Goal: Task Accomplishment & Management: Use online tool/utility

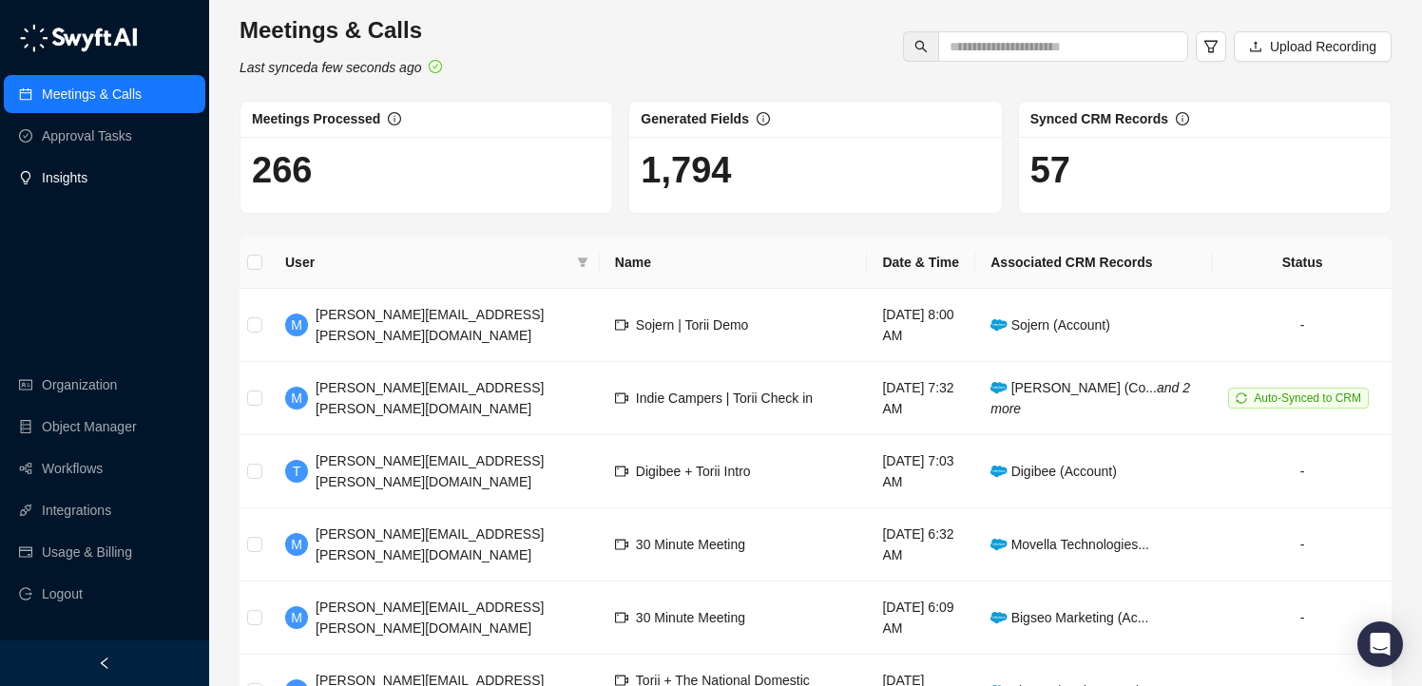
click at [77, 182] on link "Insights" at bounding box center [65, 178] width 46 height 38
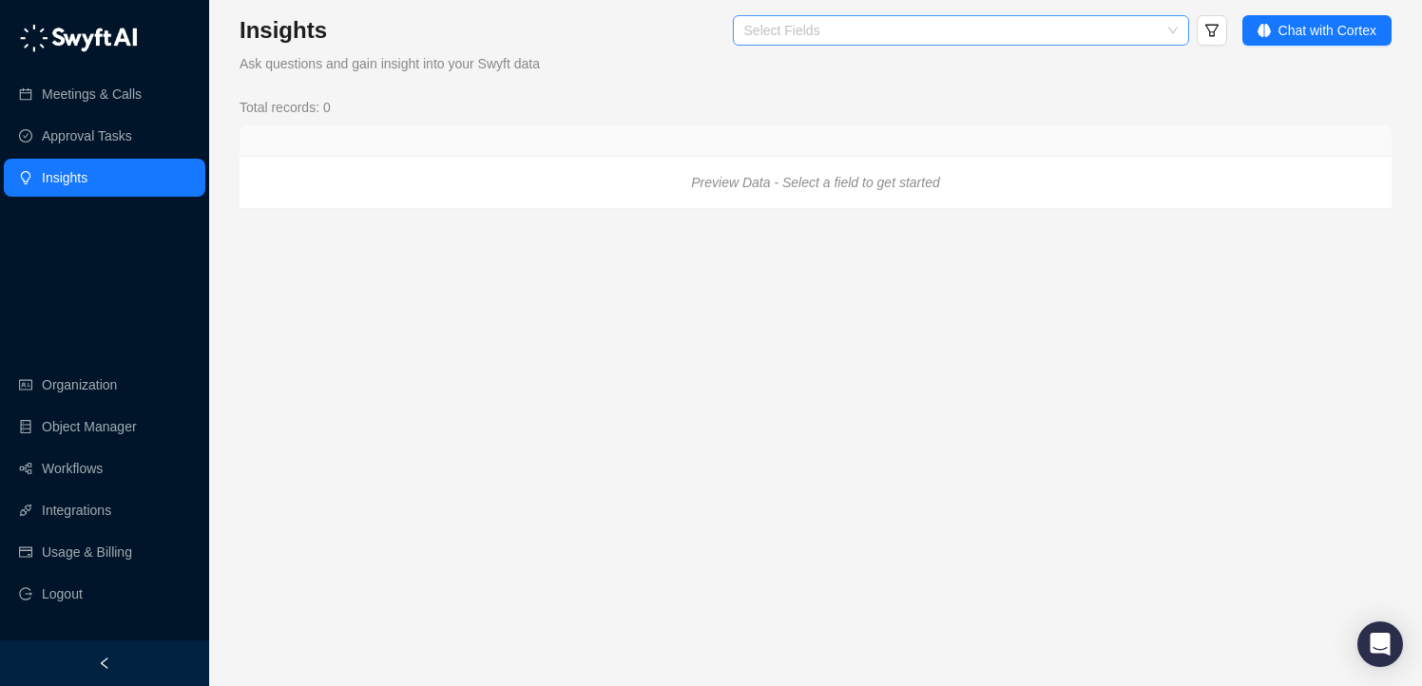
click at [811, 29] on div at bounding box center [951, 31] width 429 height 14
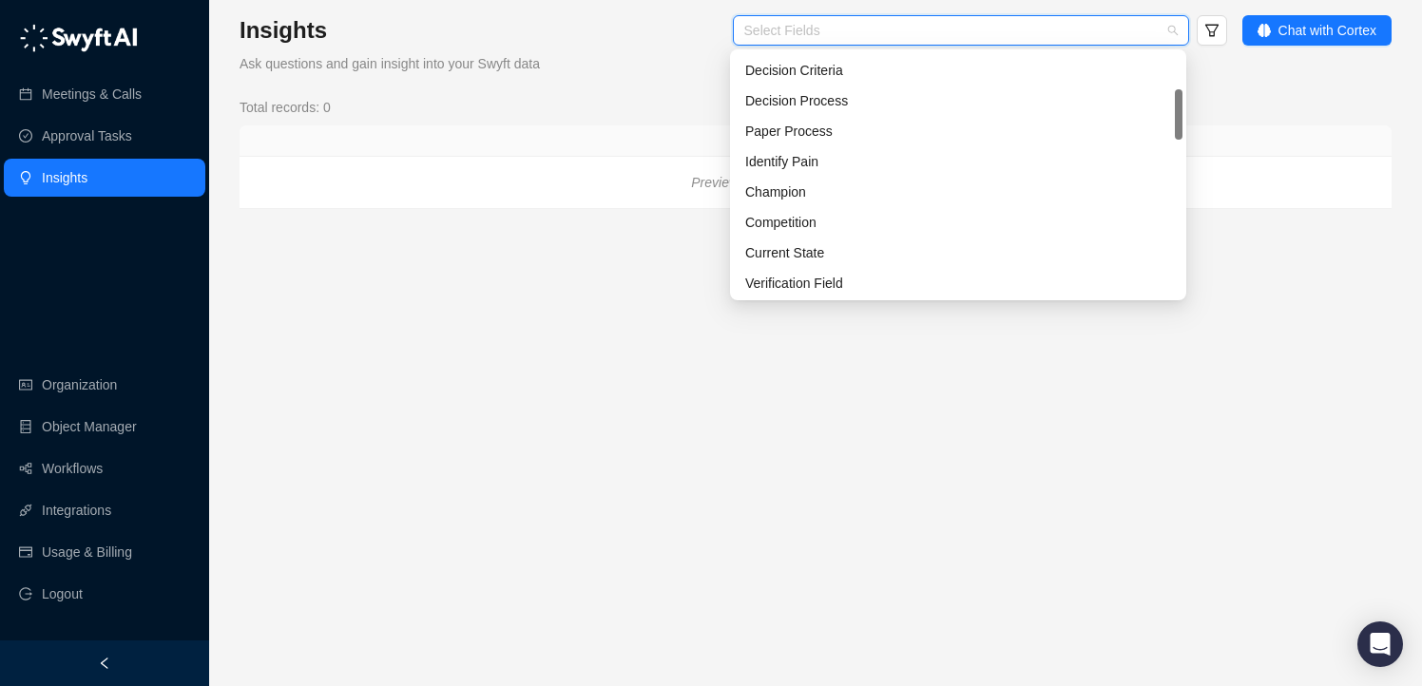
scroll to position [213, 0]
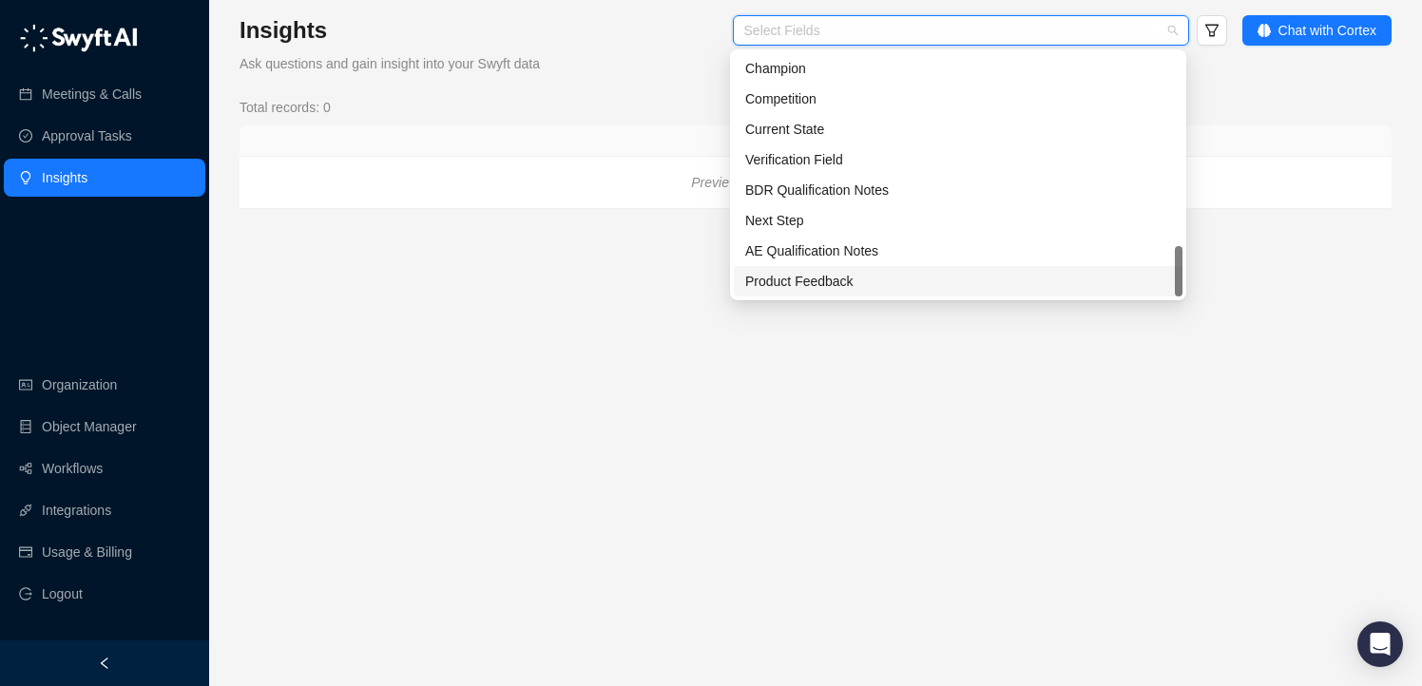
click at [814, 281] on div "Product Feedback" at bounding box center [958, 281] width 426 height 21
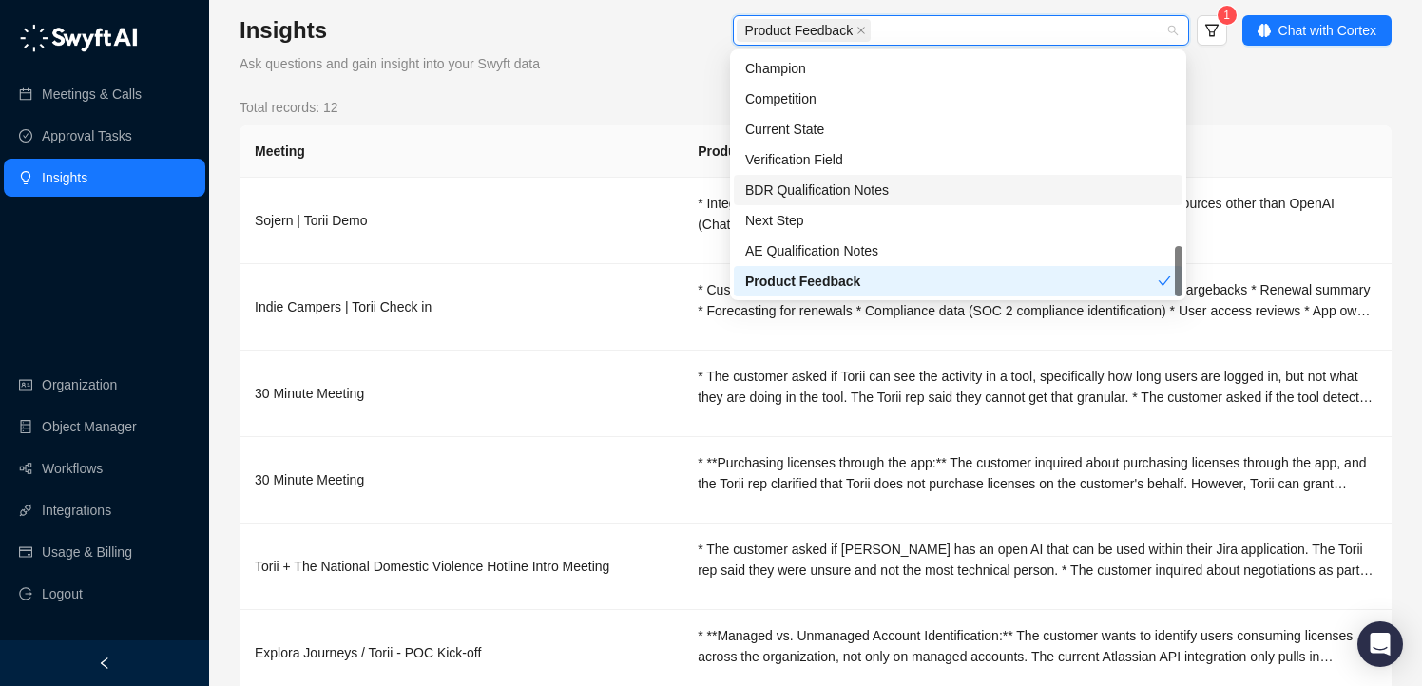
click at [598, 140] on th "Meeting" at bounding box center [461, 151] width 443 height 52
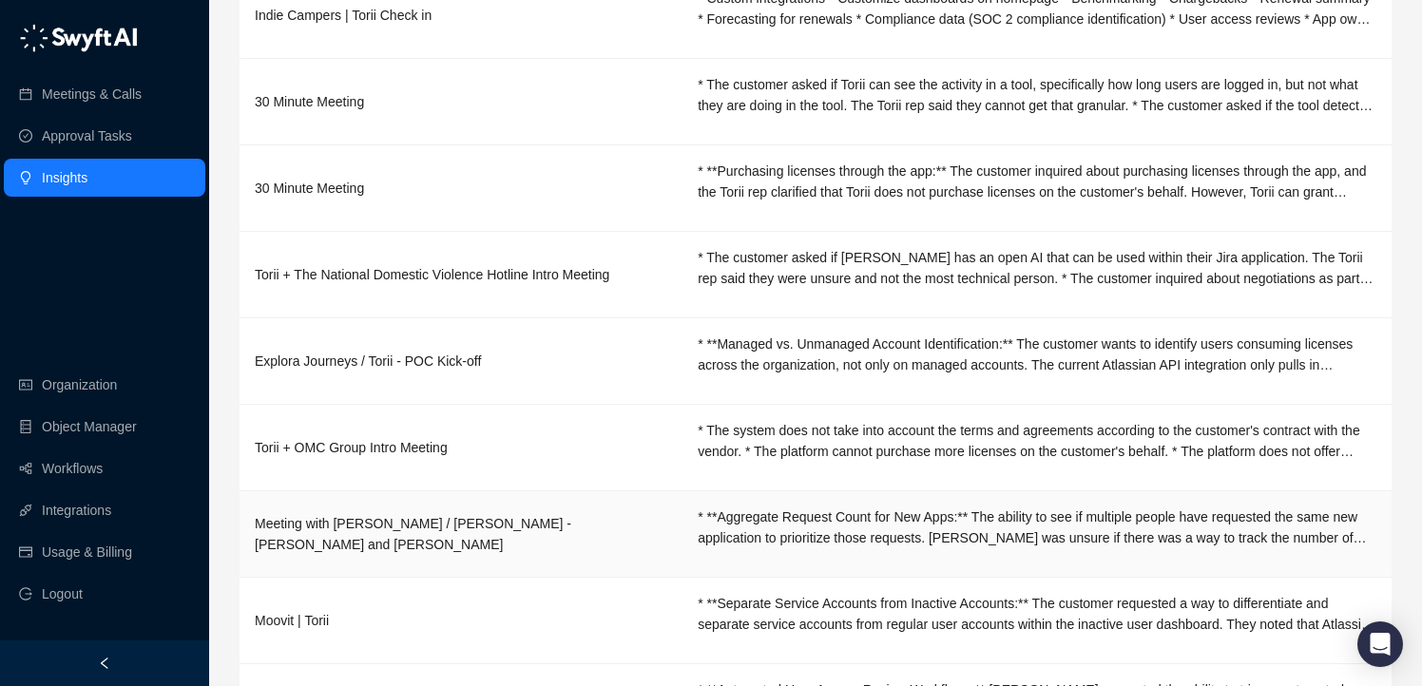
scroll to position [0, 0]
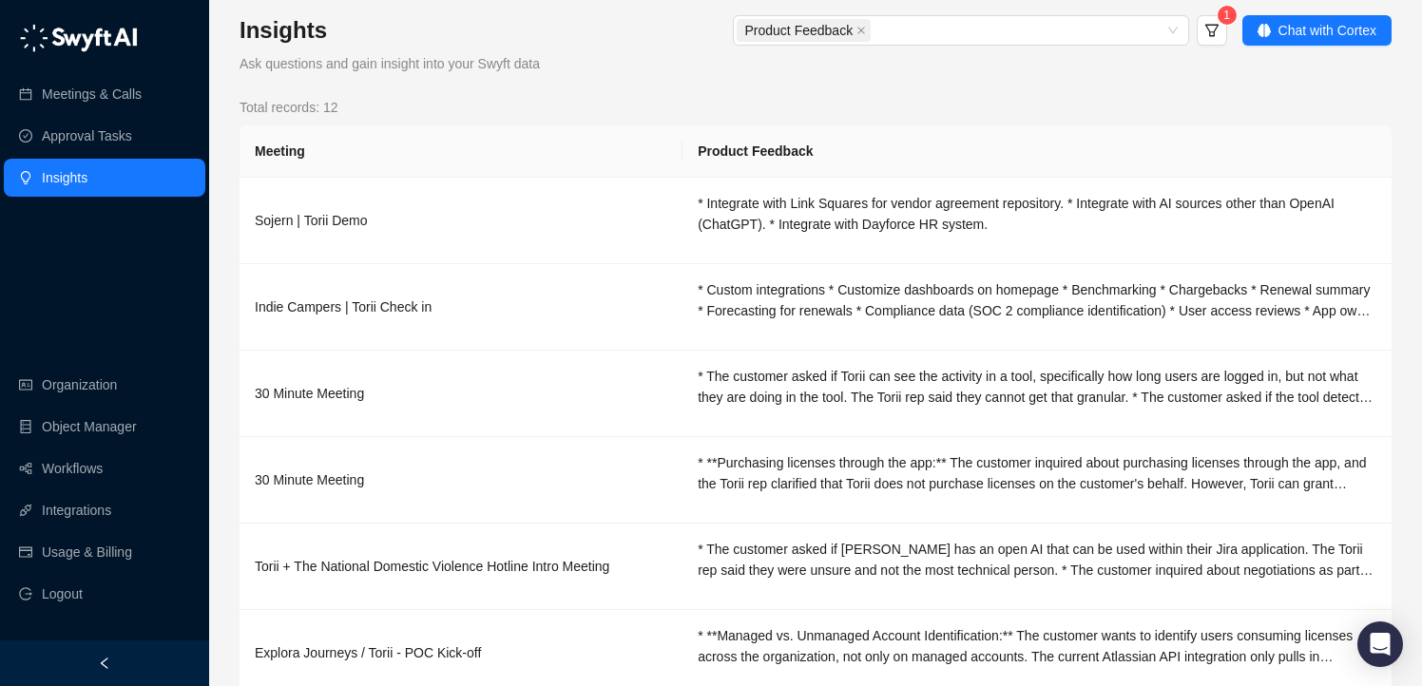
click at [530, 14] on div "Insights Ask questions and gain insight into your Swyft data Product Feedback 1…" at bounding box center [815, 559] width 1213 height 1119
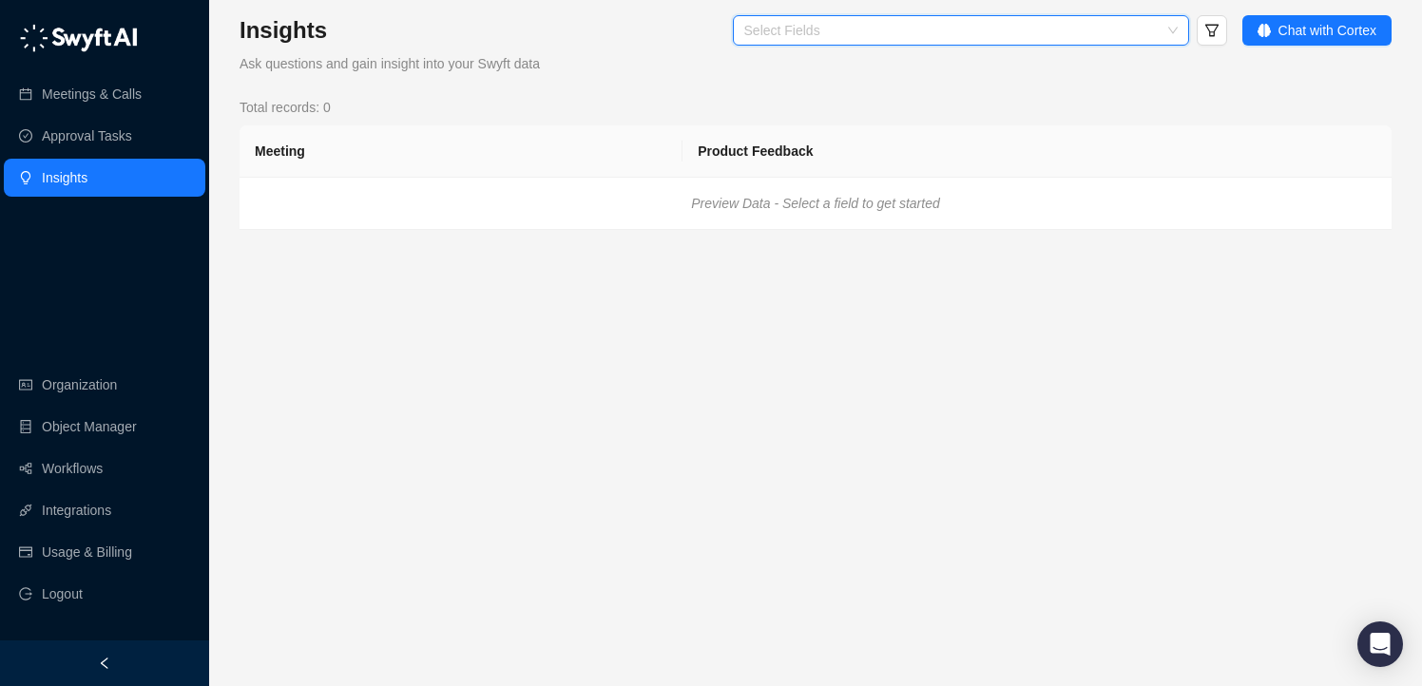
click at [833, 39] on div "Select Fields" at bounding box center [961, 30] width 456 height 30
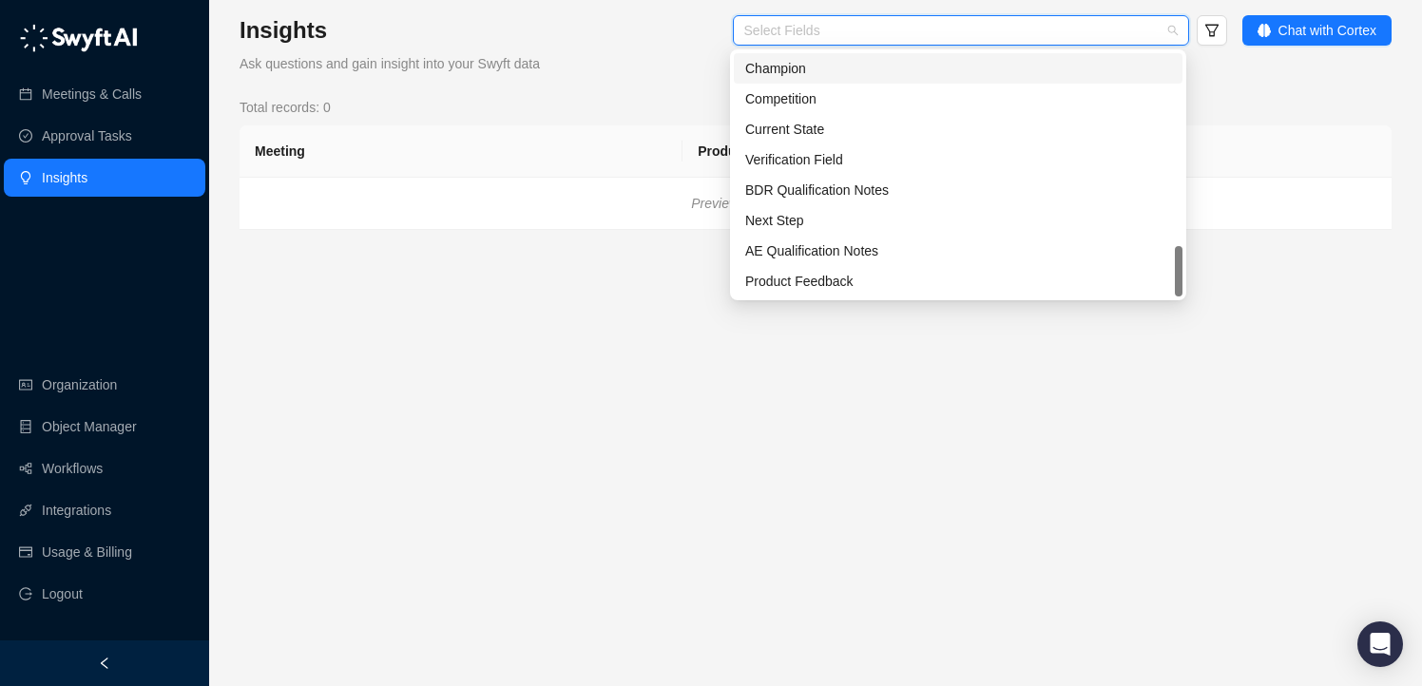
click at [822, 76] on div "Champion" at bounding box center [958, 68] width 426 height 21
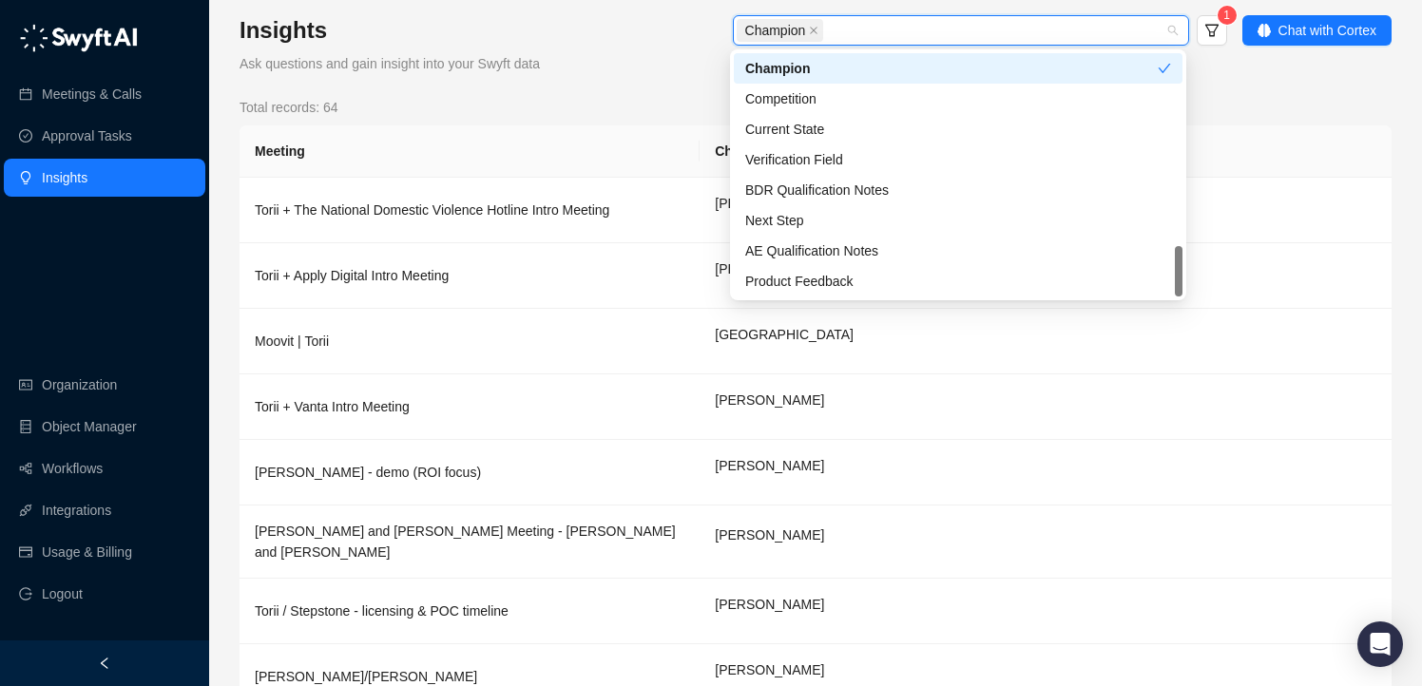
click at [822, 76] on div "Champion" at bounding box center [951, 68] width 413 height 21
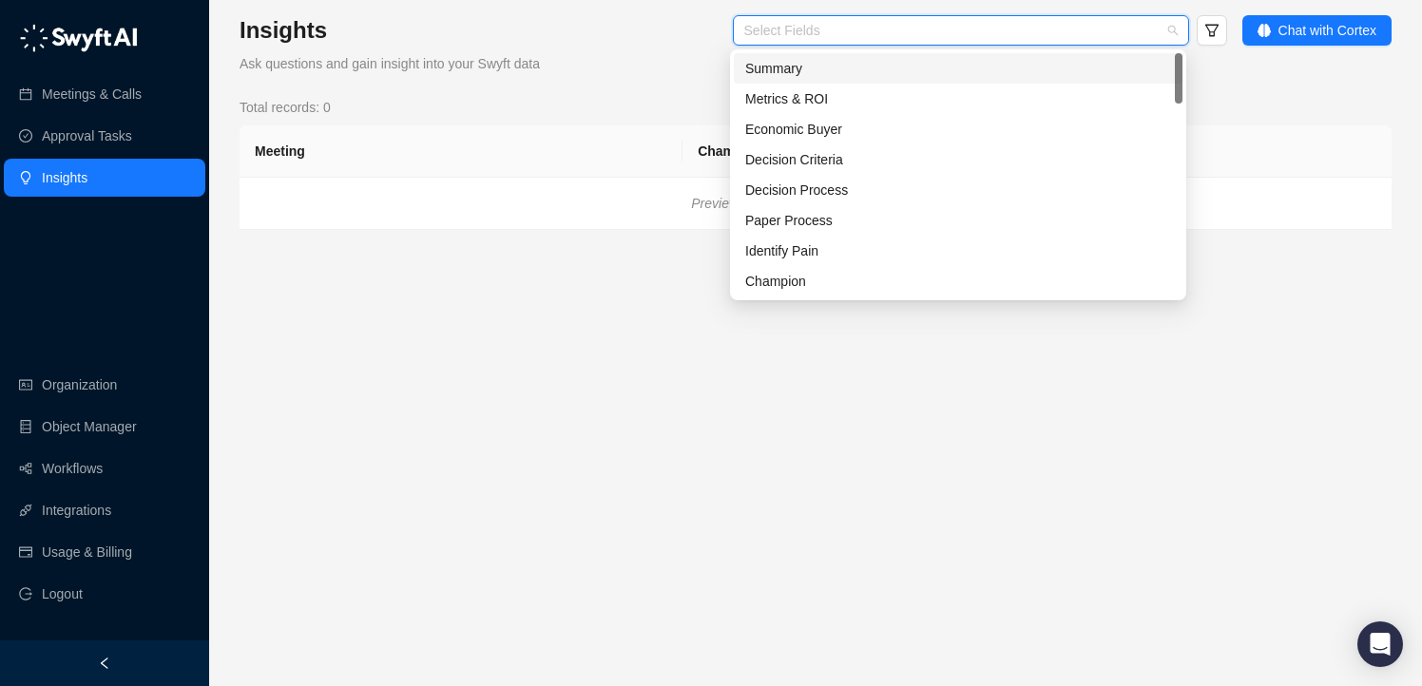
click at [811, 77] on div "Summary" at bounding box center [958, 68] width 426 height 21
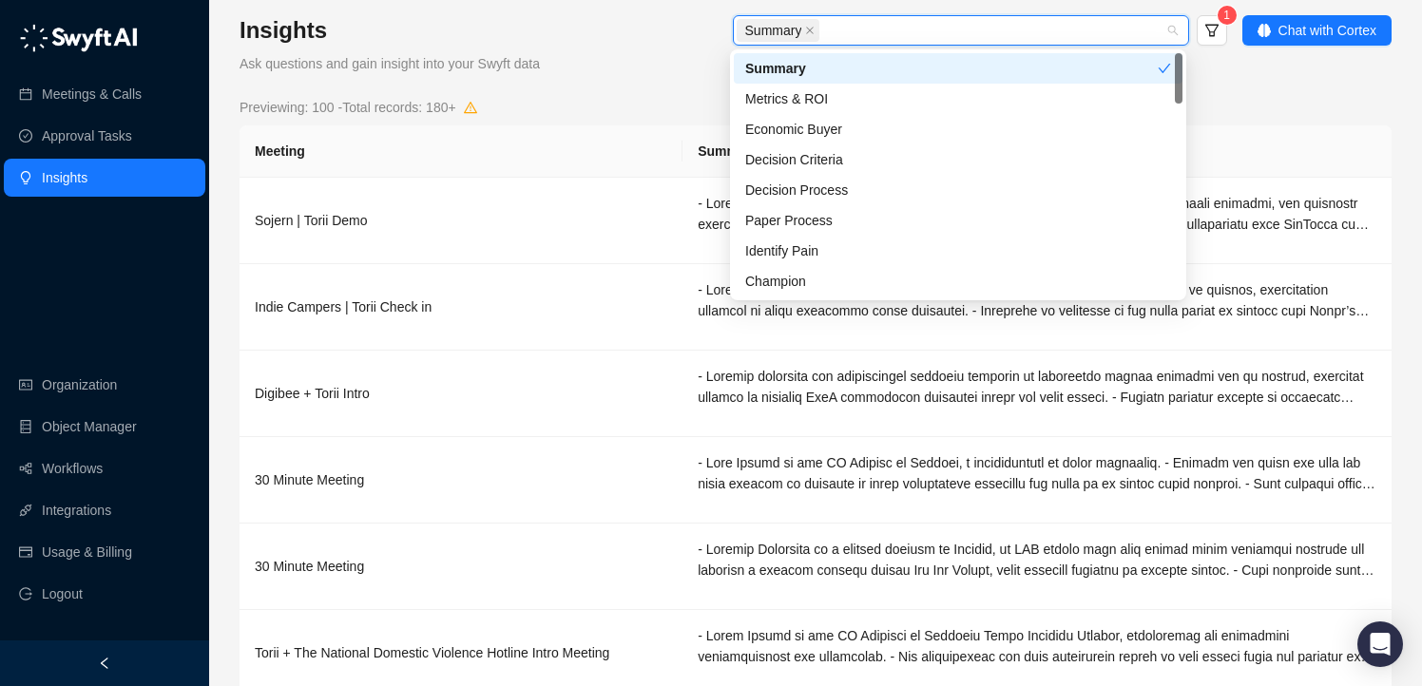
click at [629, 38] on div "Summary 1" at bounding box center [897, 32] width 658 height 34
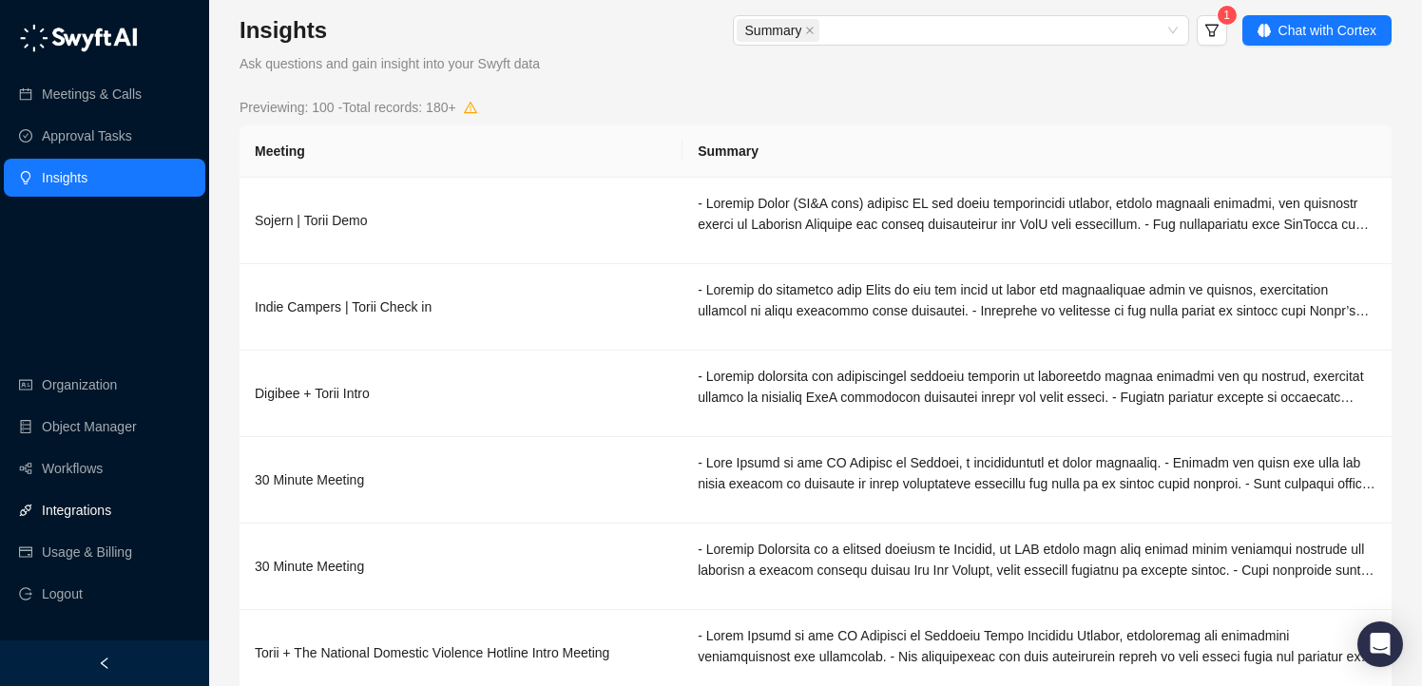
click at [79, 496] on link "Integrations" at bounding box center [76, 510] width 69 height 38
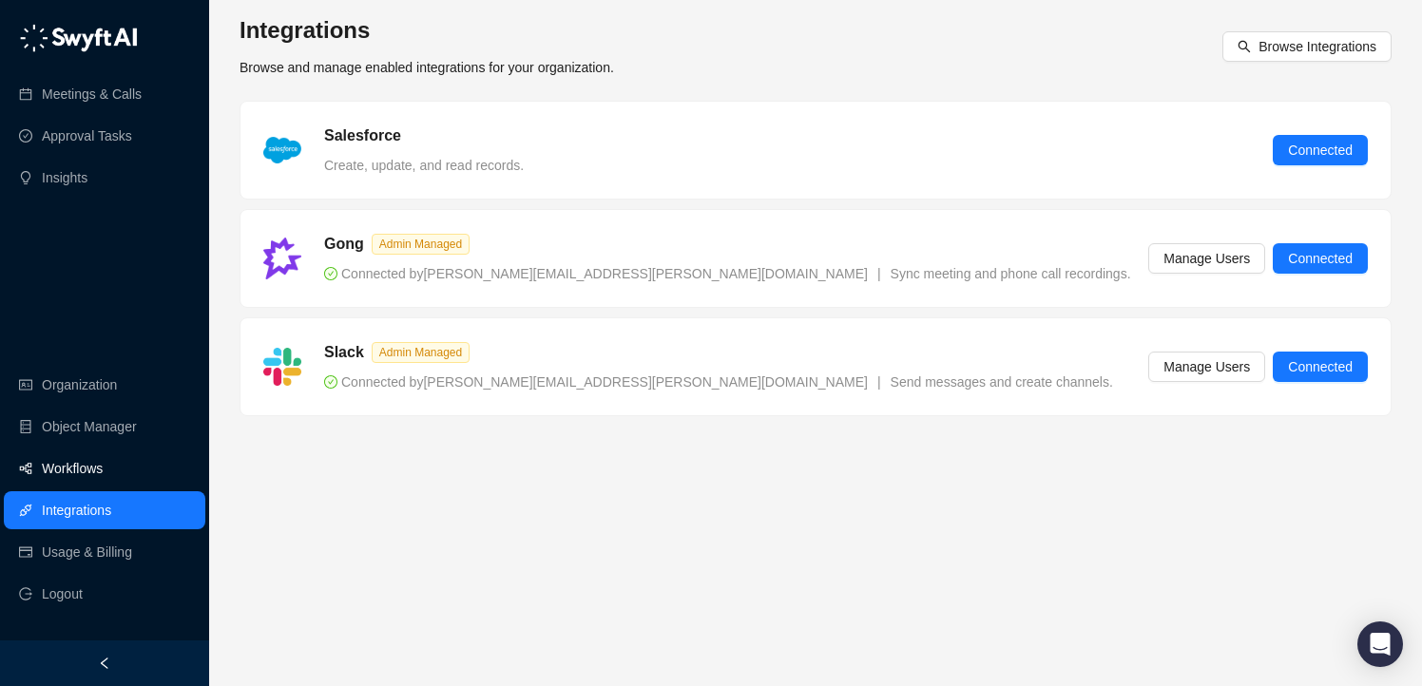
click at [69, 458] on link "Workflows" at bounding box center [72, 469] width 61 height 38
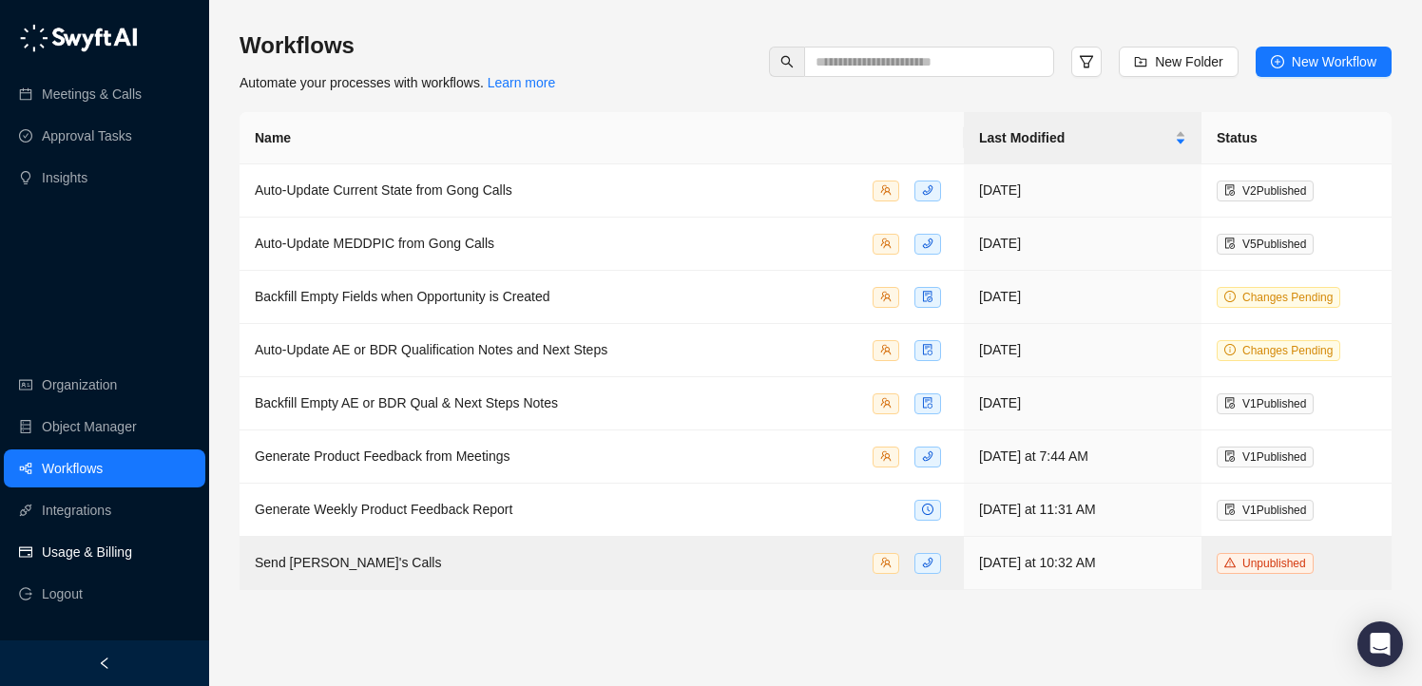
click at [101, 542] on link "Usage & Billing" at bounding box center [87, 552] width 90 height 38
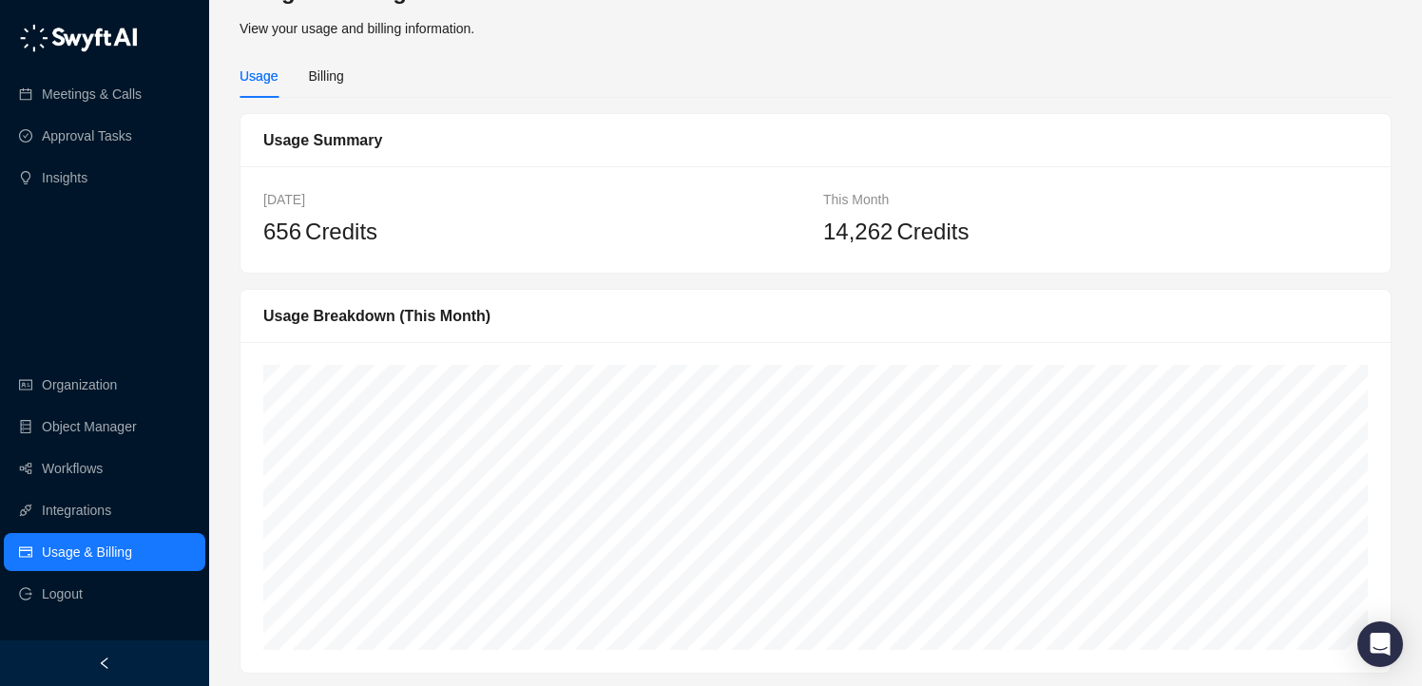
scroll to position [41, 0]
click at [77, 513] on link "Integrations" at bounding box center [76, 510] width 69 height 38
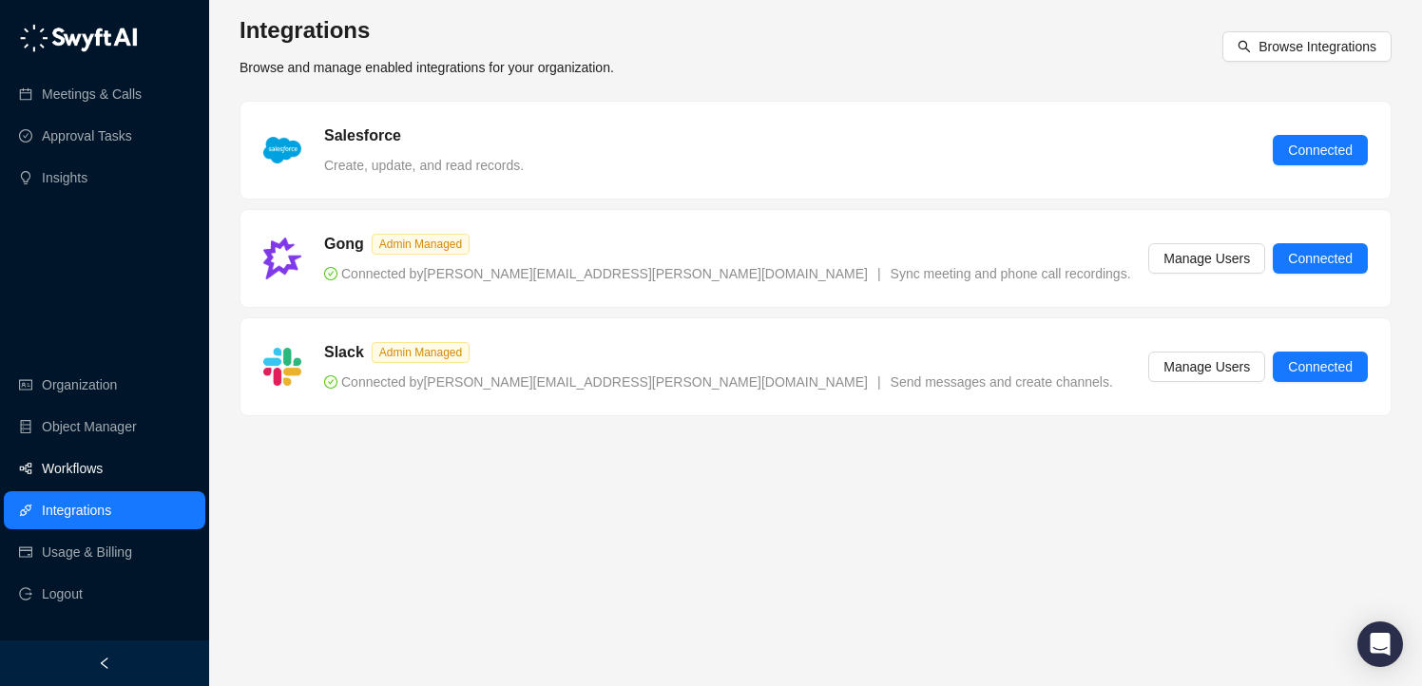
click at [76, 477] on link "Workflows" at bounding box center [72, 469] width 61 height 38
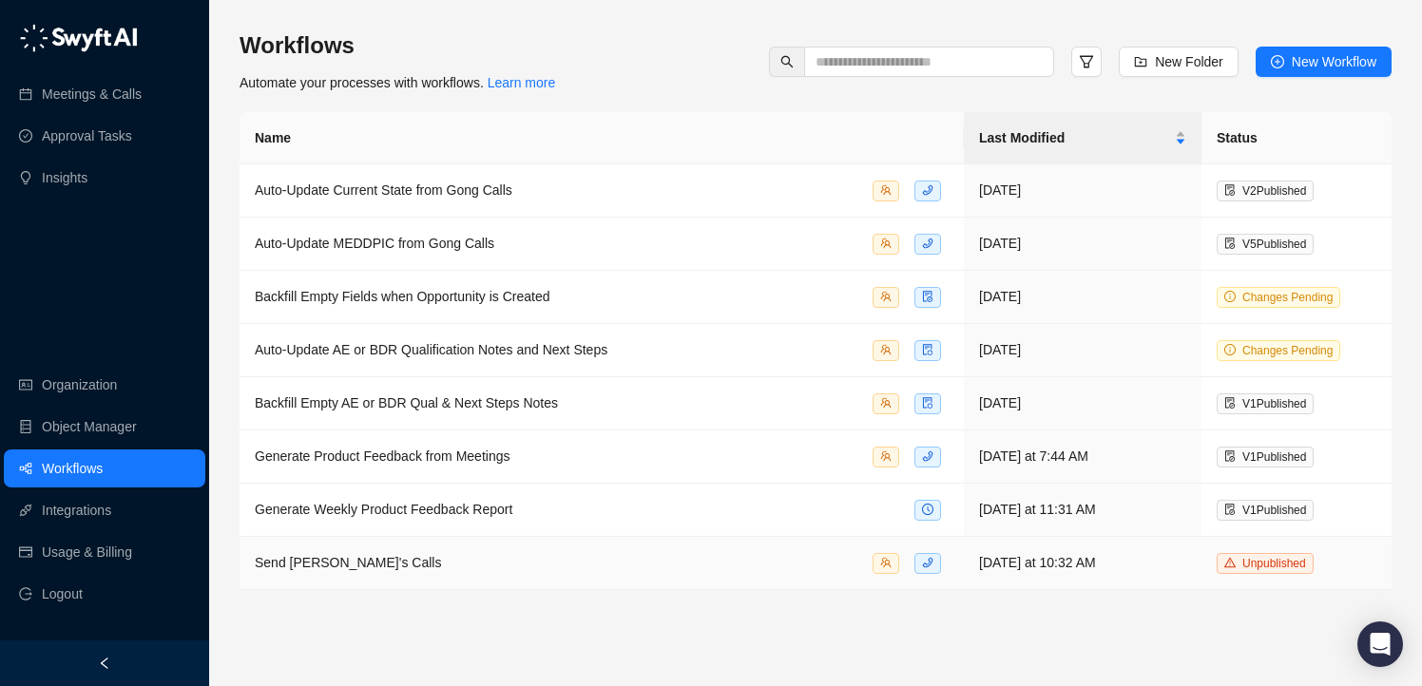
click at [346, 555] on span "Send [PERSON_NAME]'s Calls" at bounding box center [348, 562] width 186 height 15
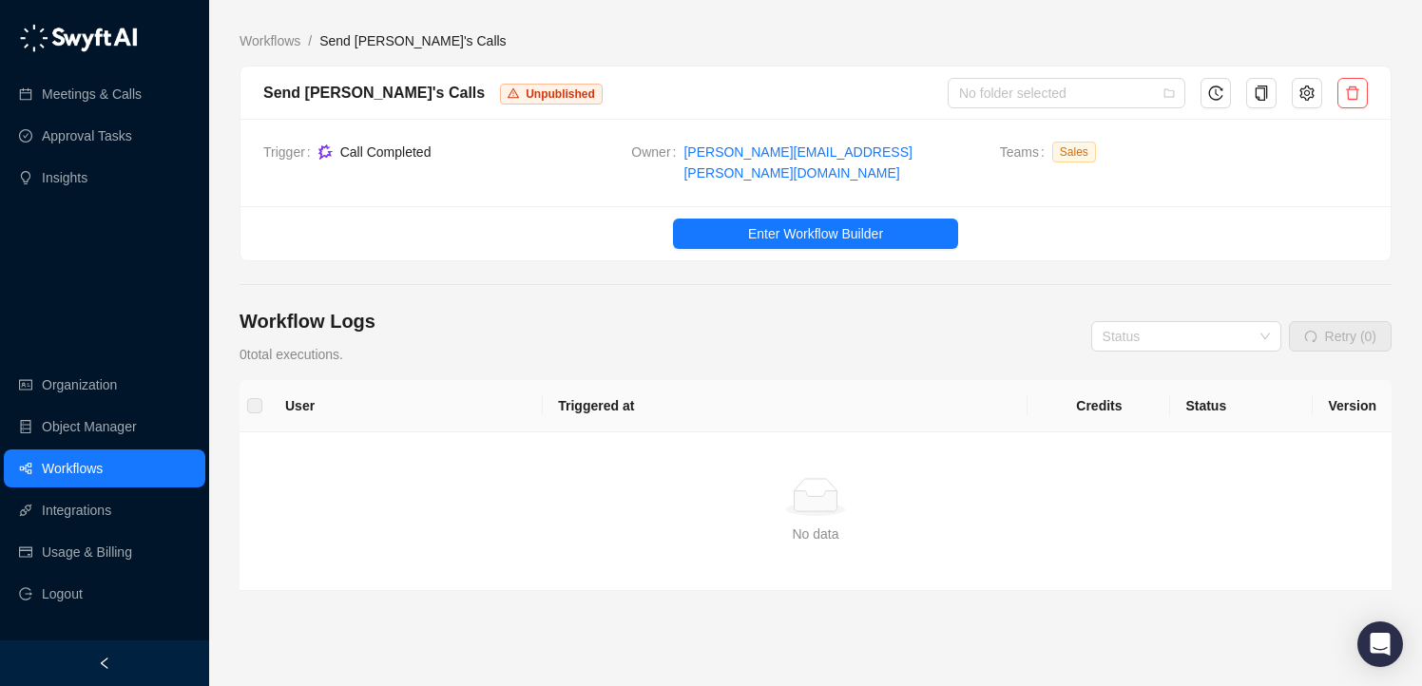
click at [743, 238] on ul "Enter Workflow Builder" at bounding box center [815, 233] width 1150 height 54
click at [759, 223] on span "Enter Workflow Builder" at bounding box center [815, 233] width 135 height 21
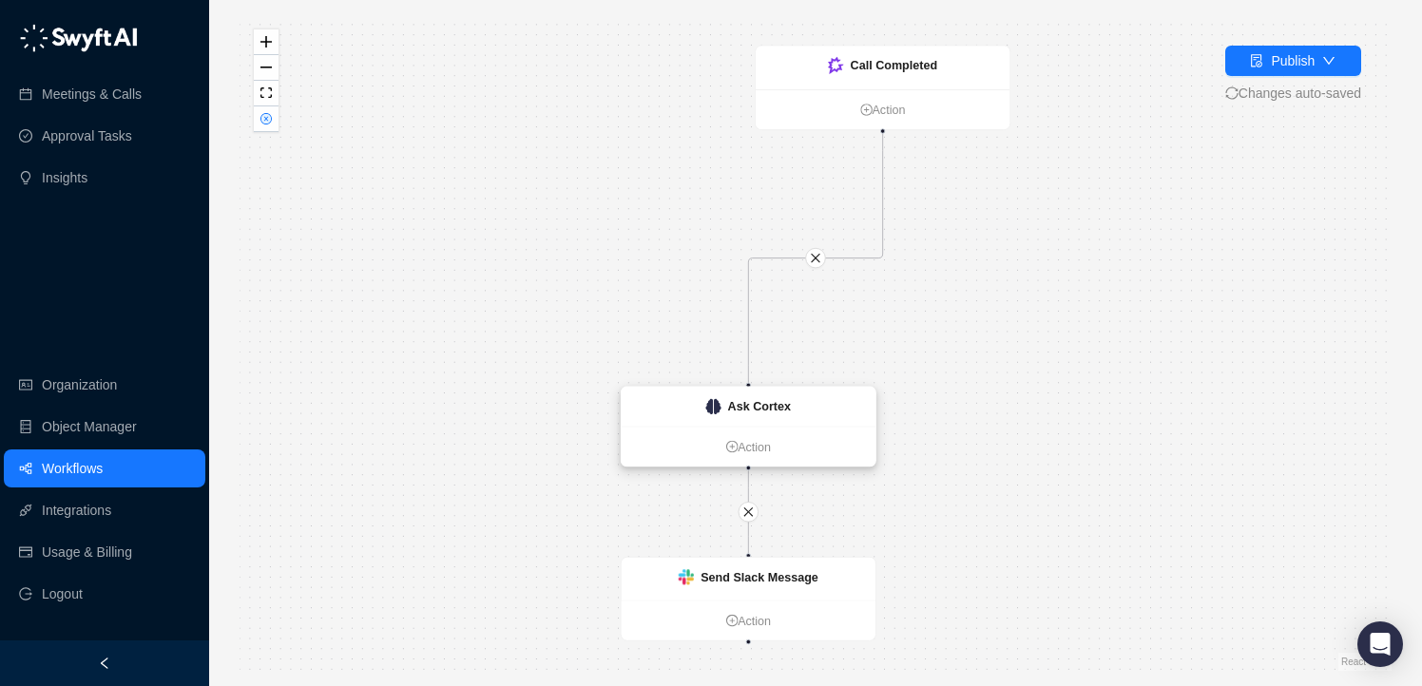
click at [741, 416] on div "Ask Cortex" at bounding box center [749, 407] width 254 height 40
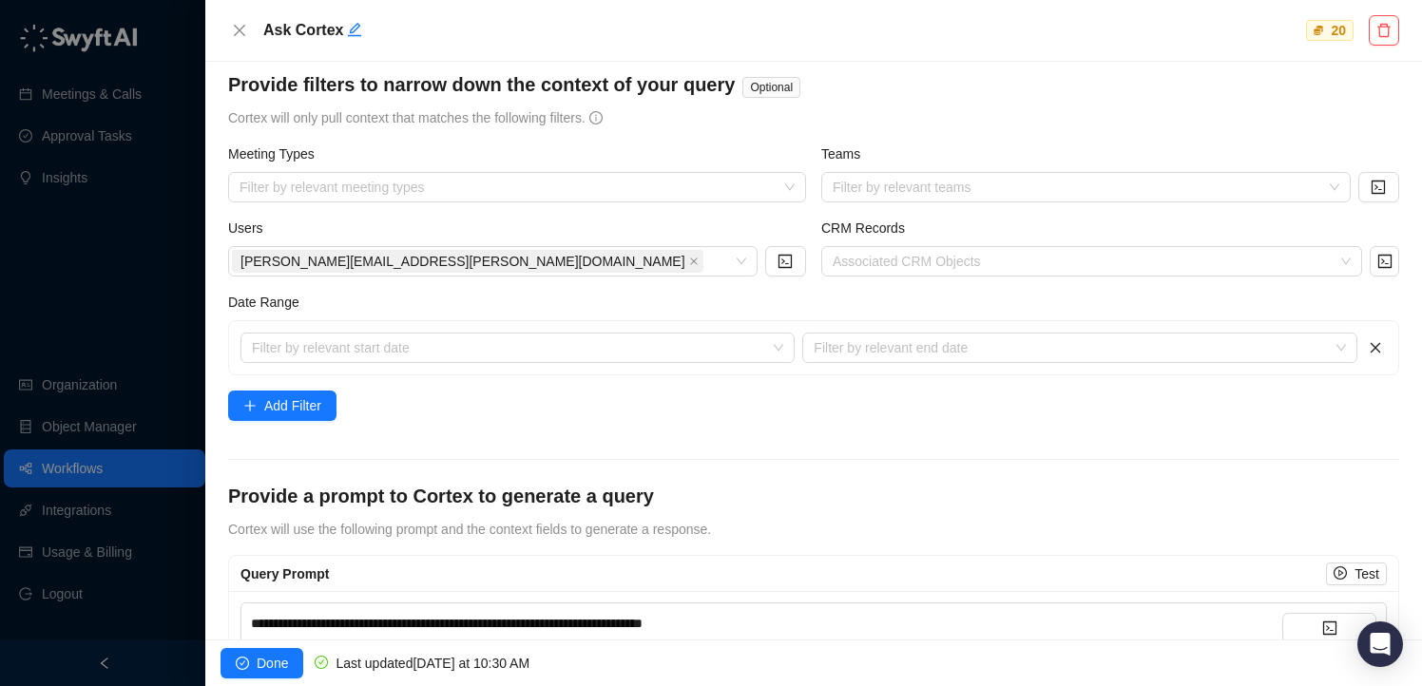
scroll to position [244, 0]
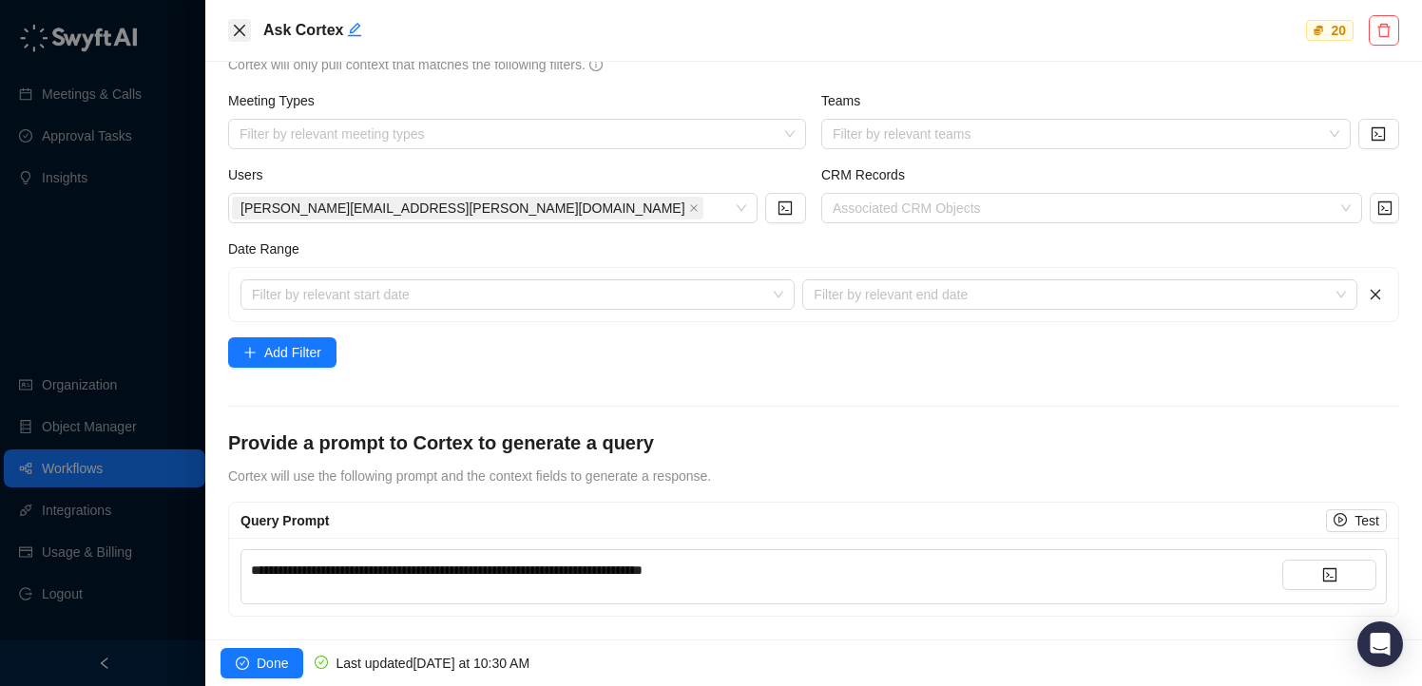
click at [233, 29] on icon "close" at bounding box center [239, 30] width 15 height 15
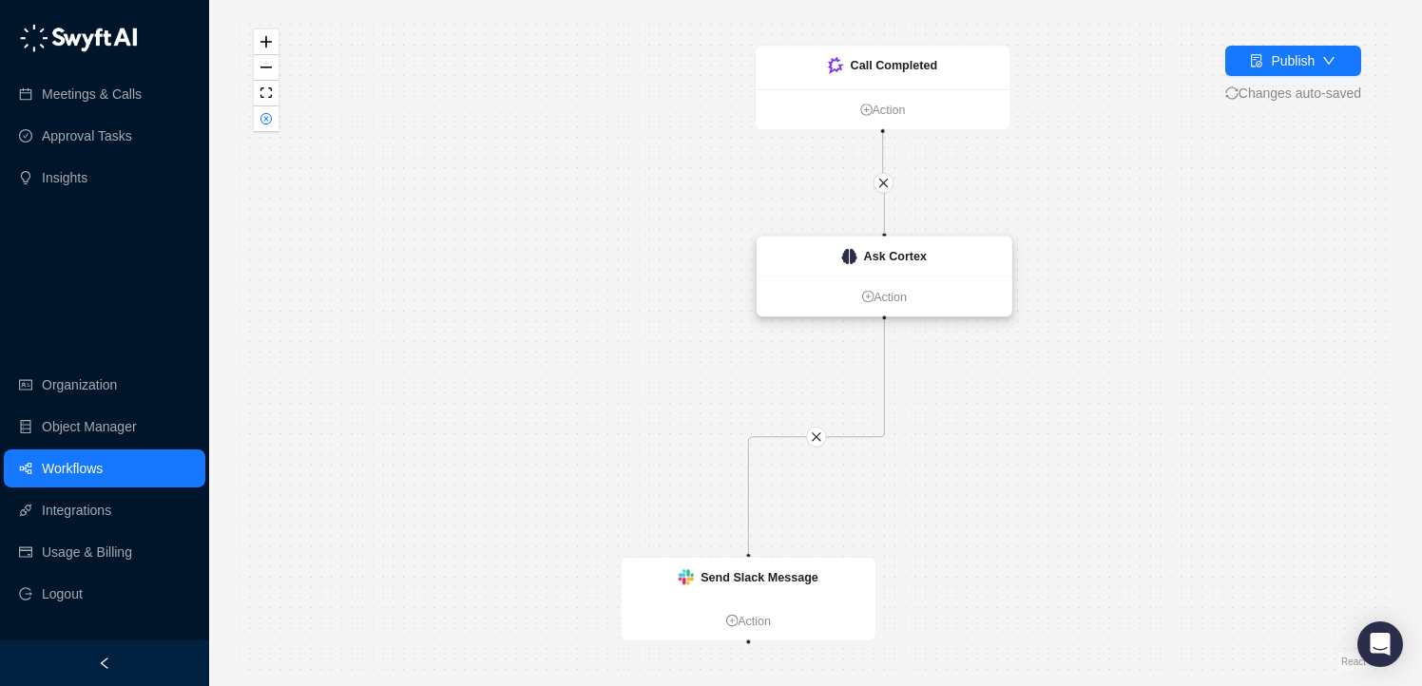
drag, startPoint x: 732, startPoint y: 399, endPoint x: 868, endPoint y: 249, distance: 202.6
click at [868, 250] on strong "Ask Cortex" at bounding box center [895, 256] width 63 height 13
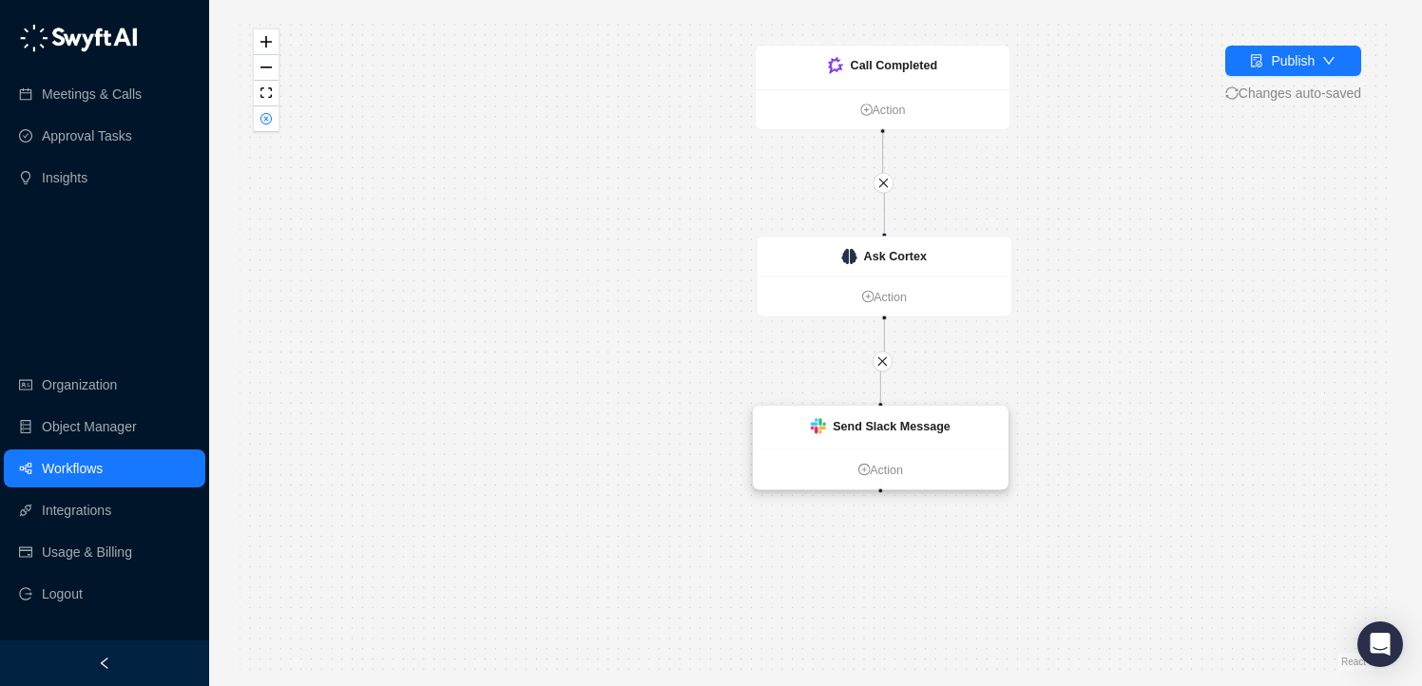
drag, startPoint x: 723, startPoint y: 570, endPoint x: 855, endPoint y: 419, distance: 200.7
click at [855, 419] on strong "Send Slack Message" at bounding box center [892, 425] width 118 height 13
click at [857, 248] on div "Ask Cortex" at bounding box center [884, 256] width 85 height 19
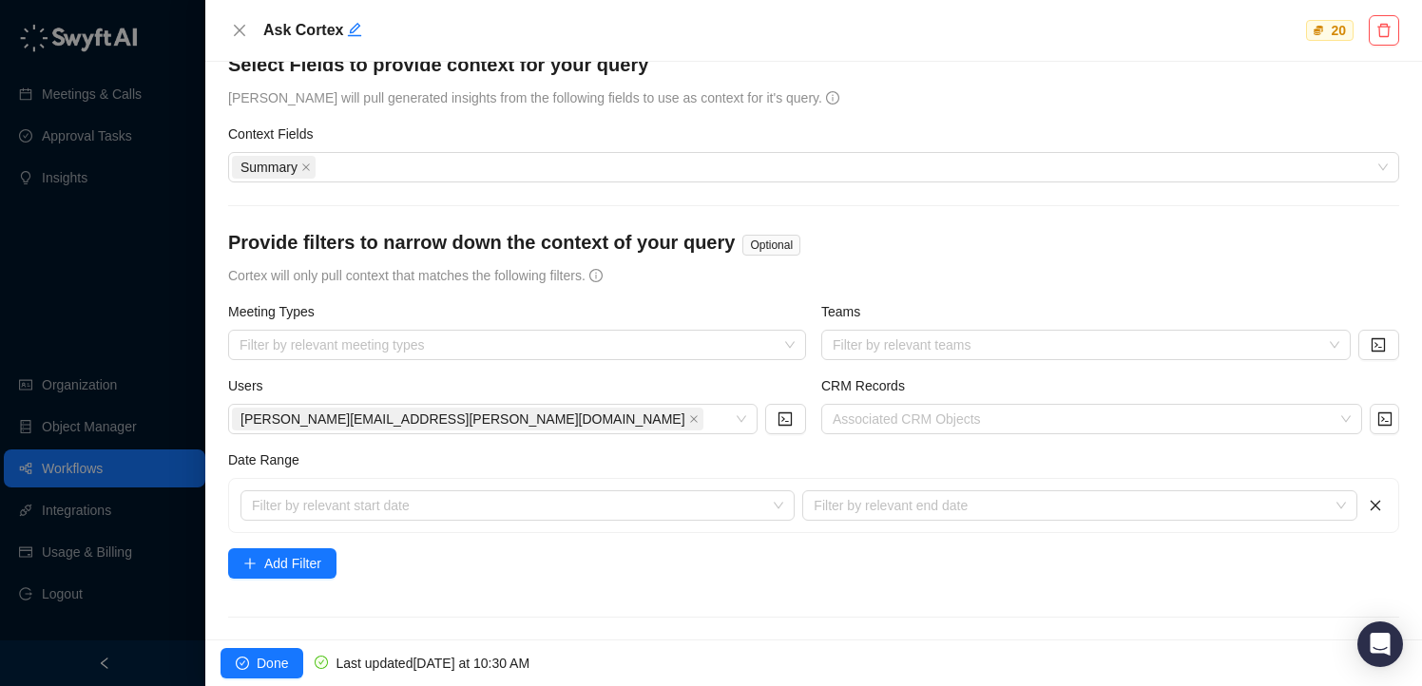
scroll to position [244, 0]
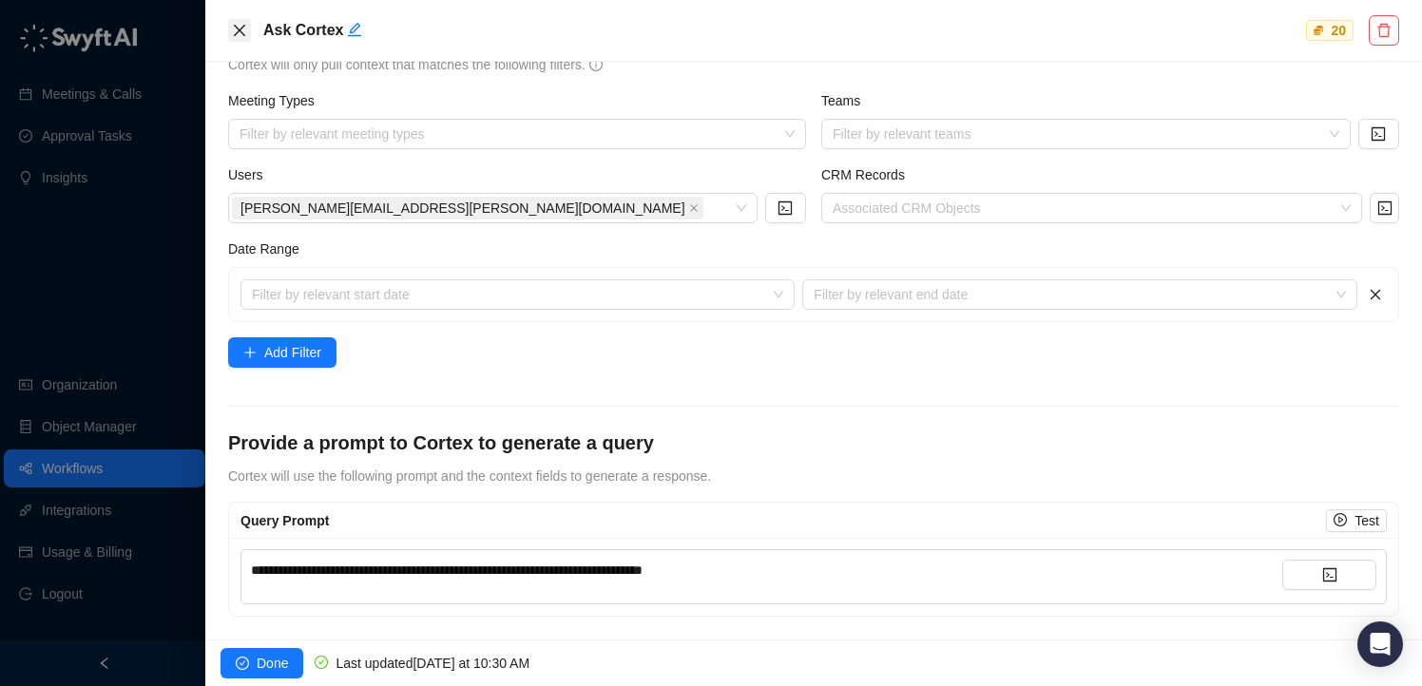
click at [238, 32] on icon "close" at bounding box center [239, 30] width 15 height 15
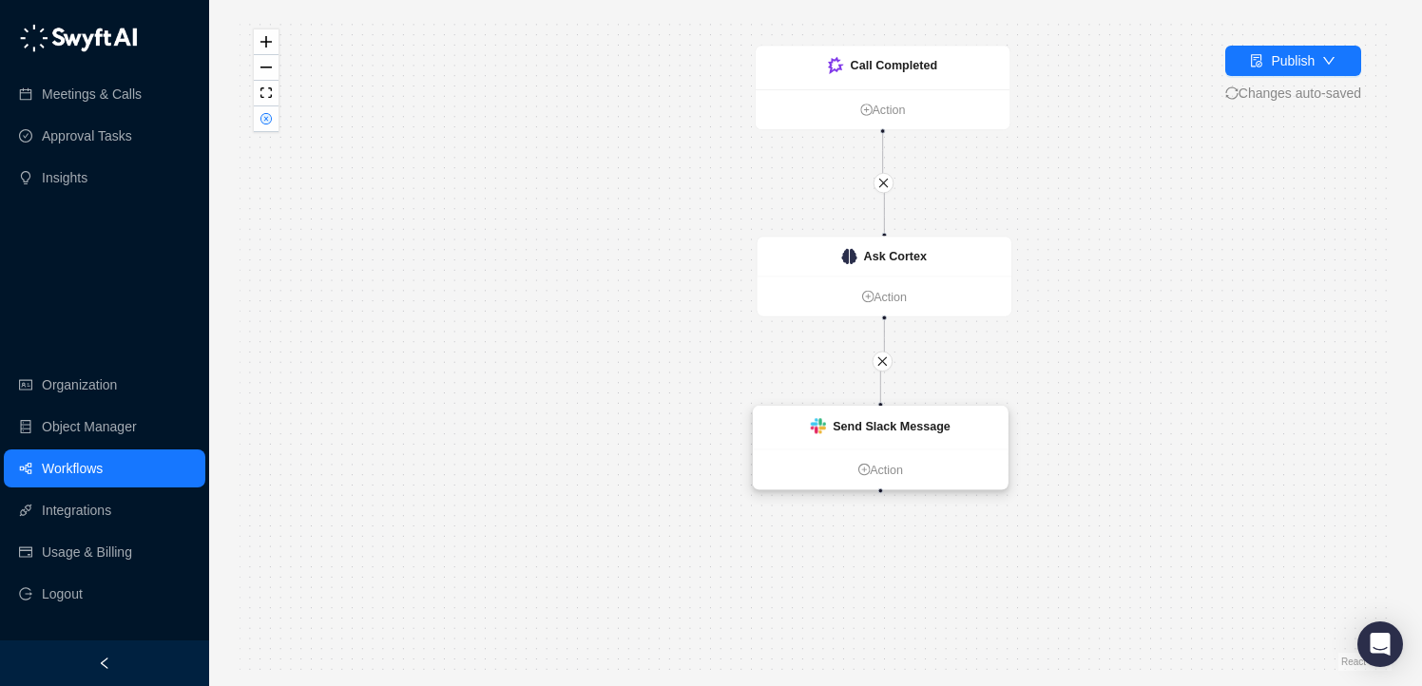
click at [868, 435] on div "Send Slack Message" at bounding box center [881, 428] width 254 height 43
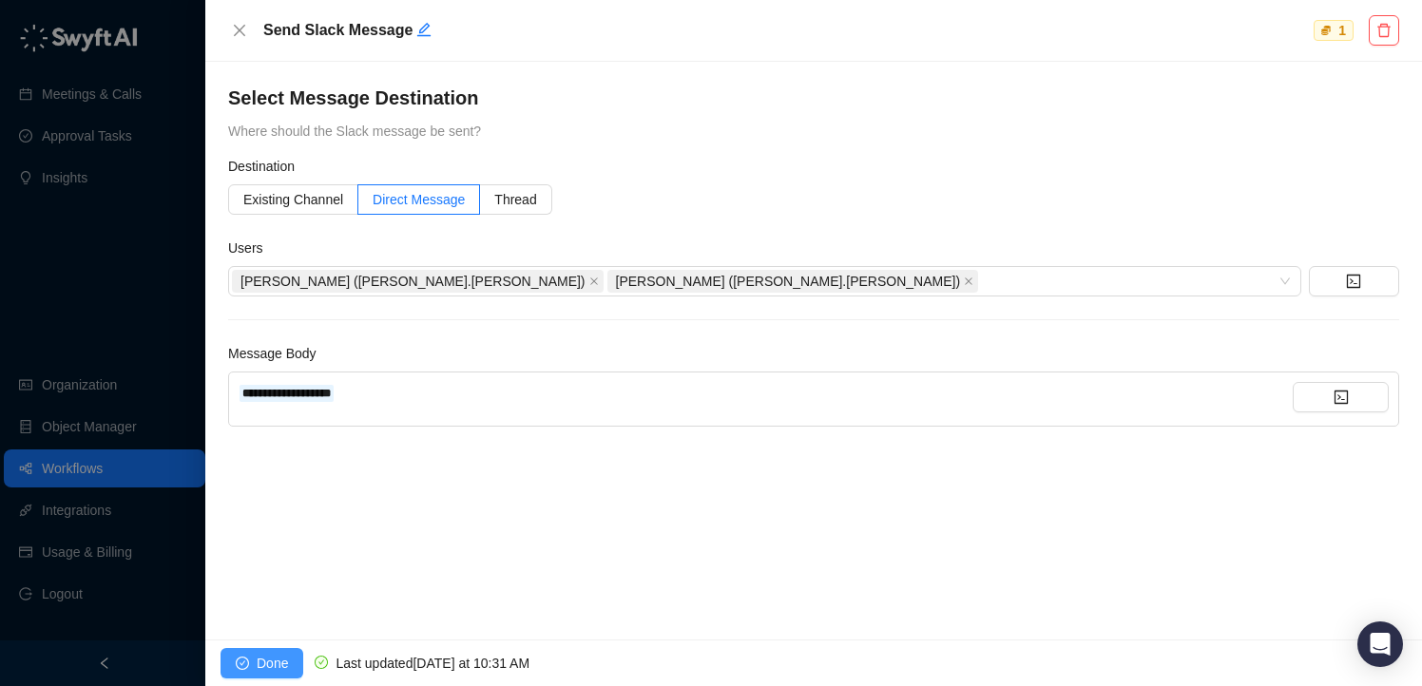
click at [272, 667] on span "Done" at bounding box center [272, 663] width 31 height 21
